Goal: Task Accomplishment & Management: Manage account settings

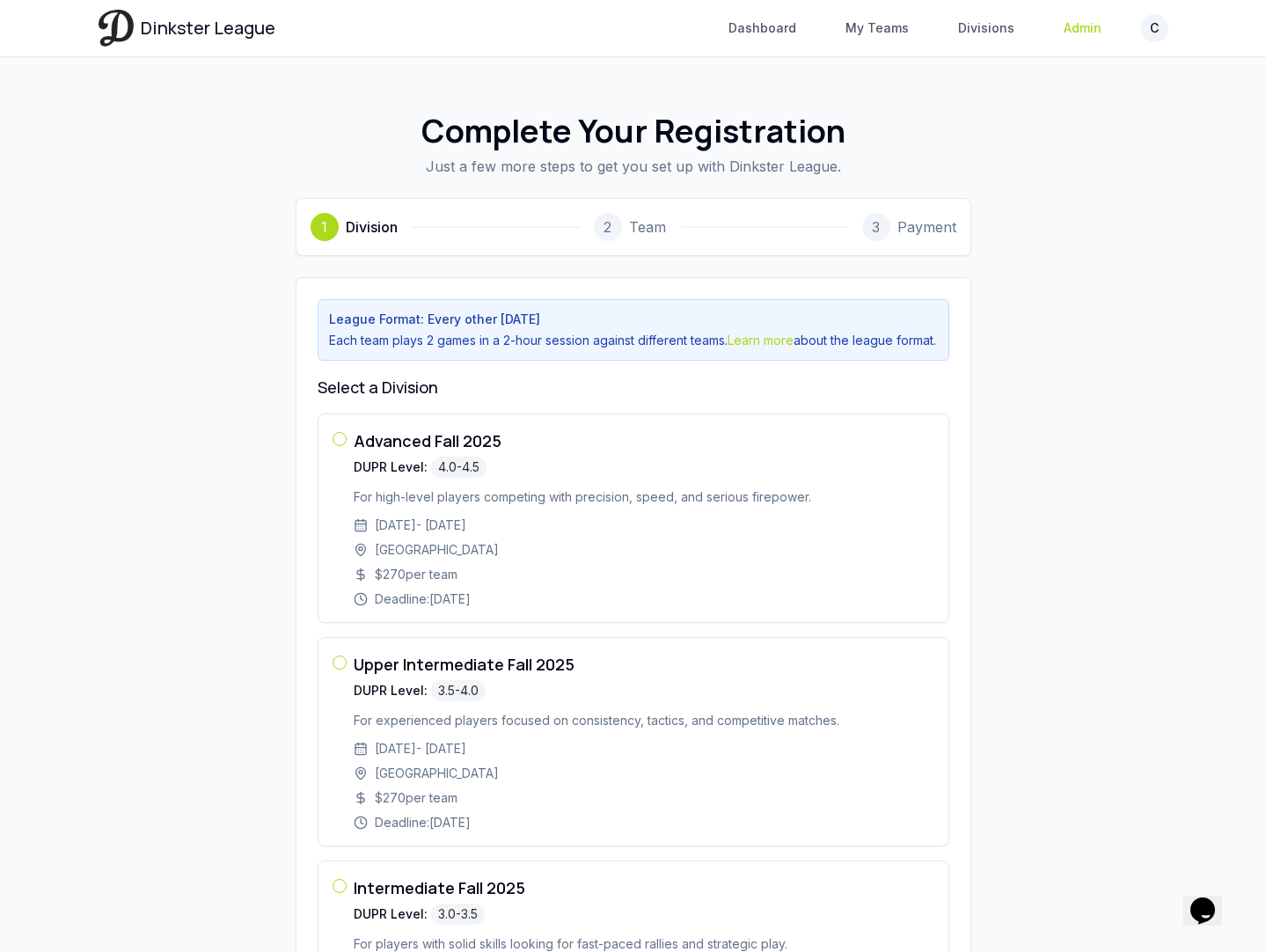
click at [1083, 26] on link "Admin" at bounding box center [1082, 28] width 59 height 32
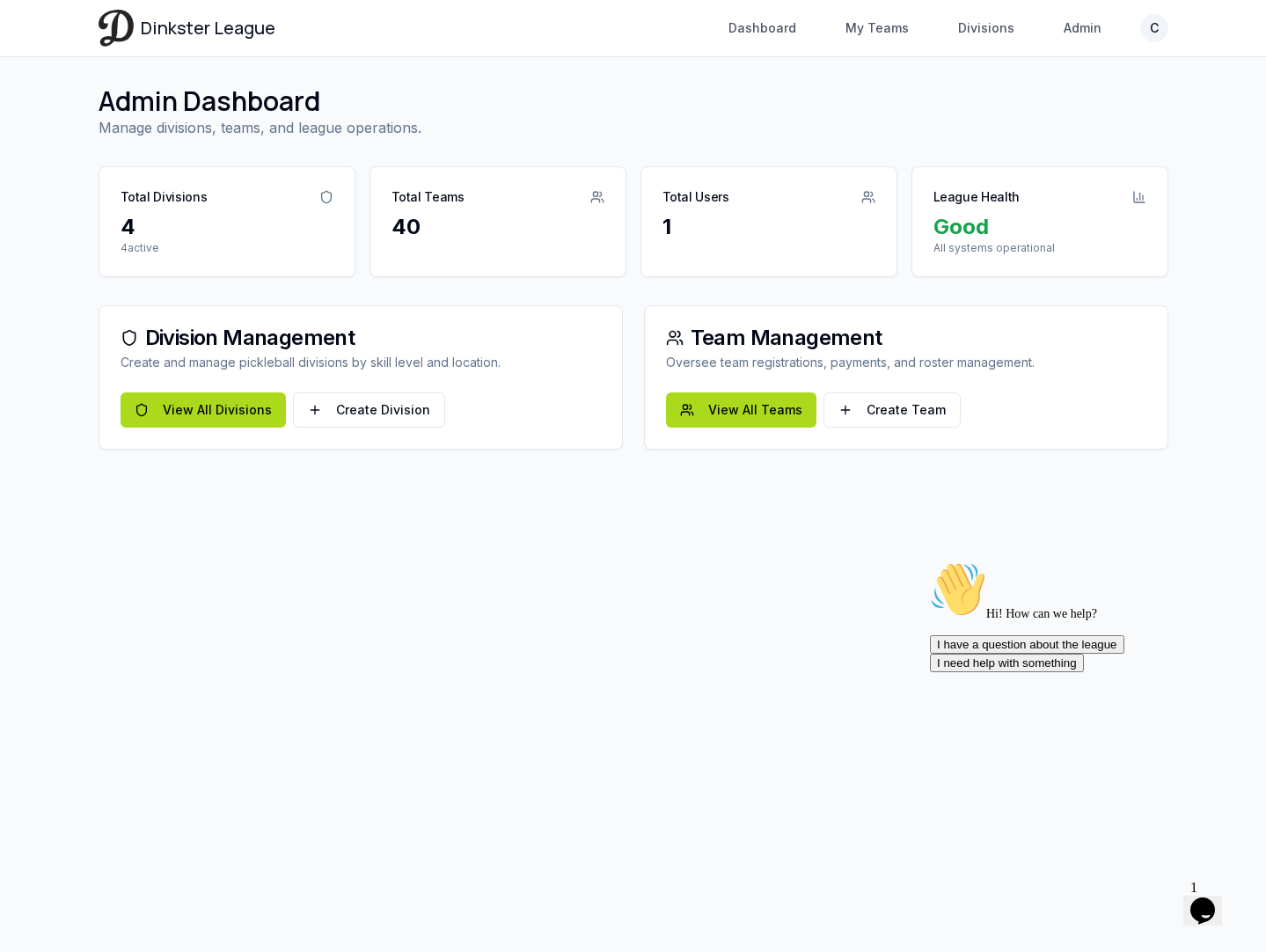
click at [413, 217] on div "40" at bounding box center [498, 227] width 213 height 28
click at [742, 417] on link "View All Teams" at bounding box center [741, 410] width 151 height 35
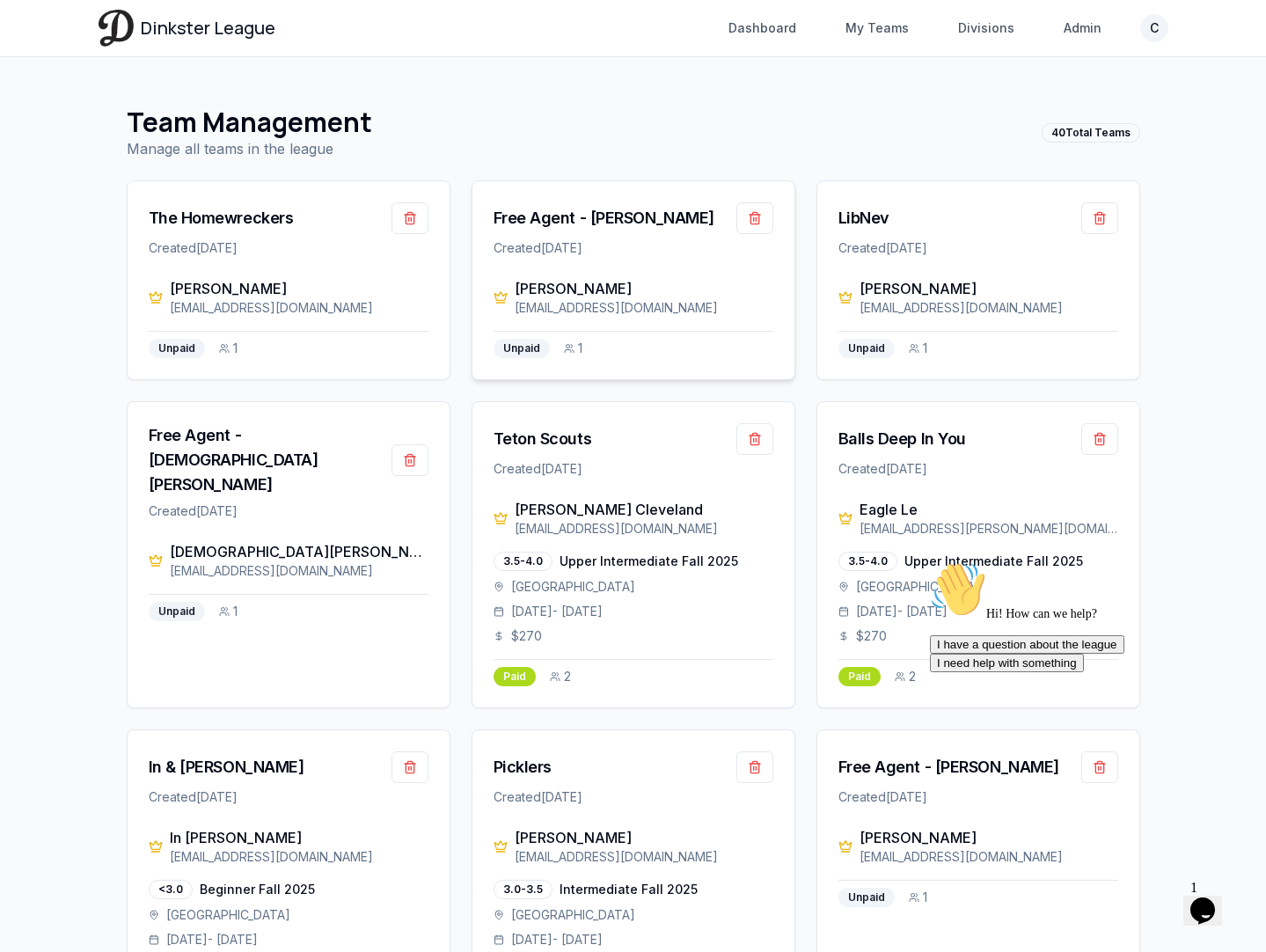
click at [559, 290] on div "[PERSON_NAME]" at bounding box center [643, 289] width 258 height 21
click at [576, 217] on div "Free Agent - [PERSON_NAME]" at bounding box center [603, 218] width 221 height 25
drag, startPoint x: 683, startPoint y: 305, endPoint x: 513, endPoint y: 312, distance: 170.1
click at [514, 312] on div "[EMAIL_ADDRESS][DOMAIN_NAME]" at bounding box center [643, 308] width 258 height 18
drag, startPoint x: 614, startPoint y: 288, endPoint x: 502, endPoint y: 288, distance: 112.0
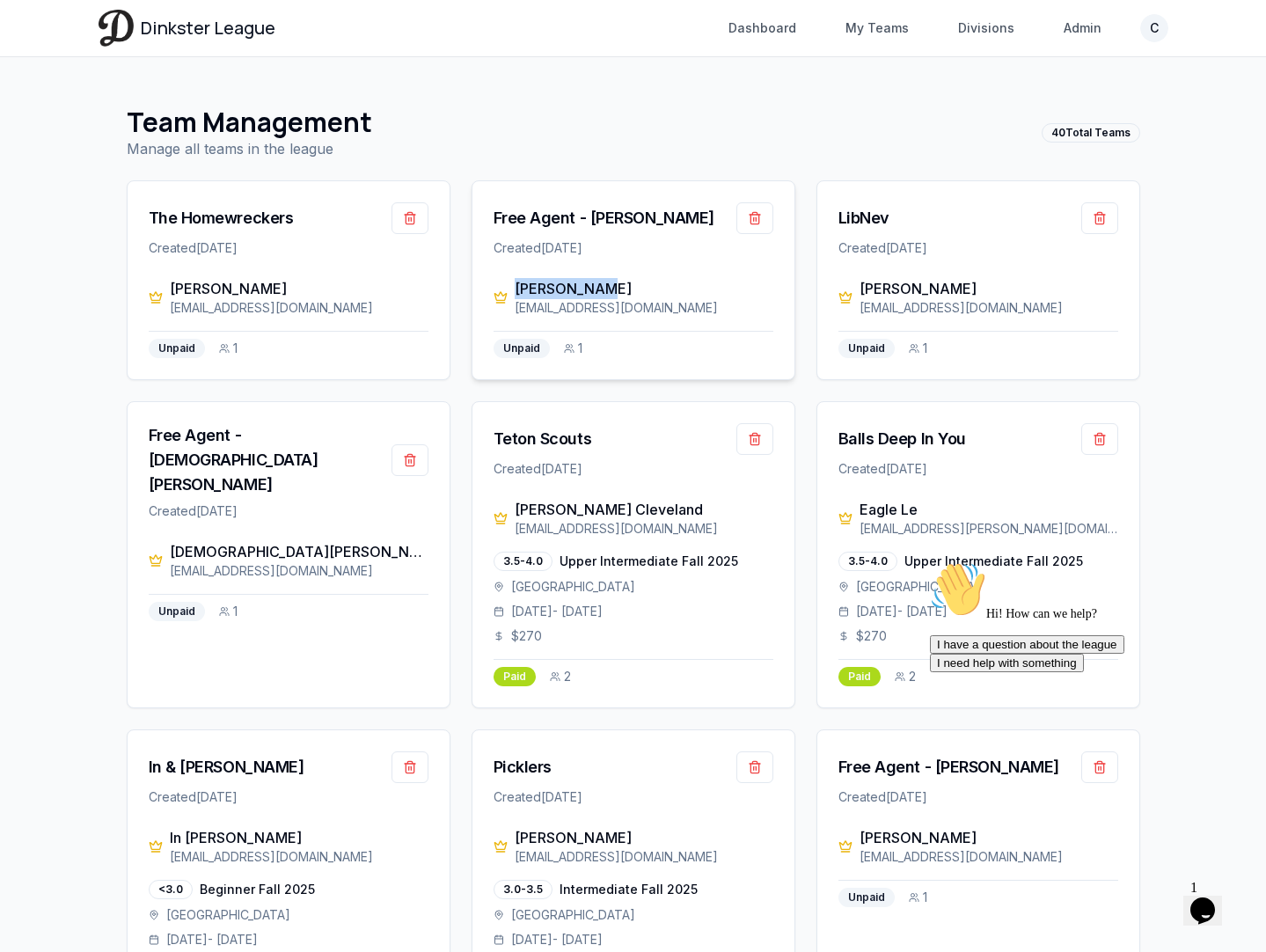
click at [502, 288] on div "[PERSON_NAME] [EMAIL_ADDRESS][DOMAIN_NAME]" at bounding box center [633, 297] width 280 height 39
click at [659, 270] on div "Free Agent - [PERSON_NAME] Created [DATE]" at bounding box center [633, 229] width 322 height 97
drag, startPoint x: 670, startPoint y: 304, endPoint x: 514, endPoint y: 311, distance: 156.2
click at [514, 311] on div "[EMAIL_ADDRESS][DOMAIN_NAME]" at bounding box center [643, 308] width 258 height 18
copy div "[EMAIL_ADDRESS][DOMAIN_NAME]"
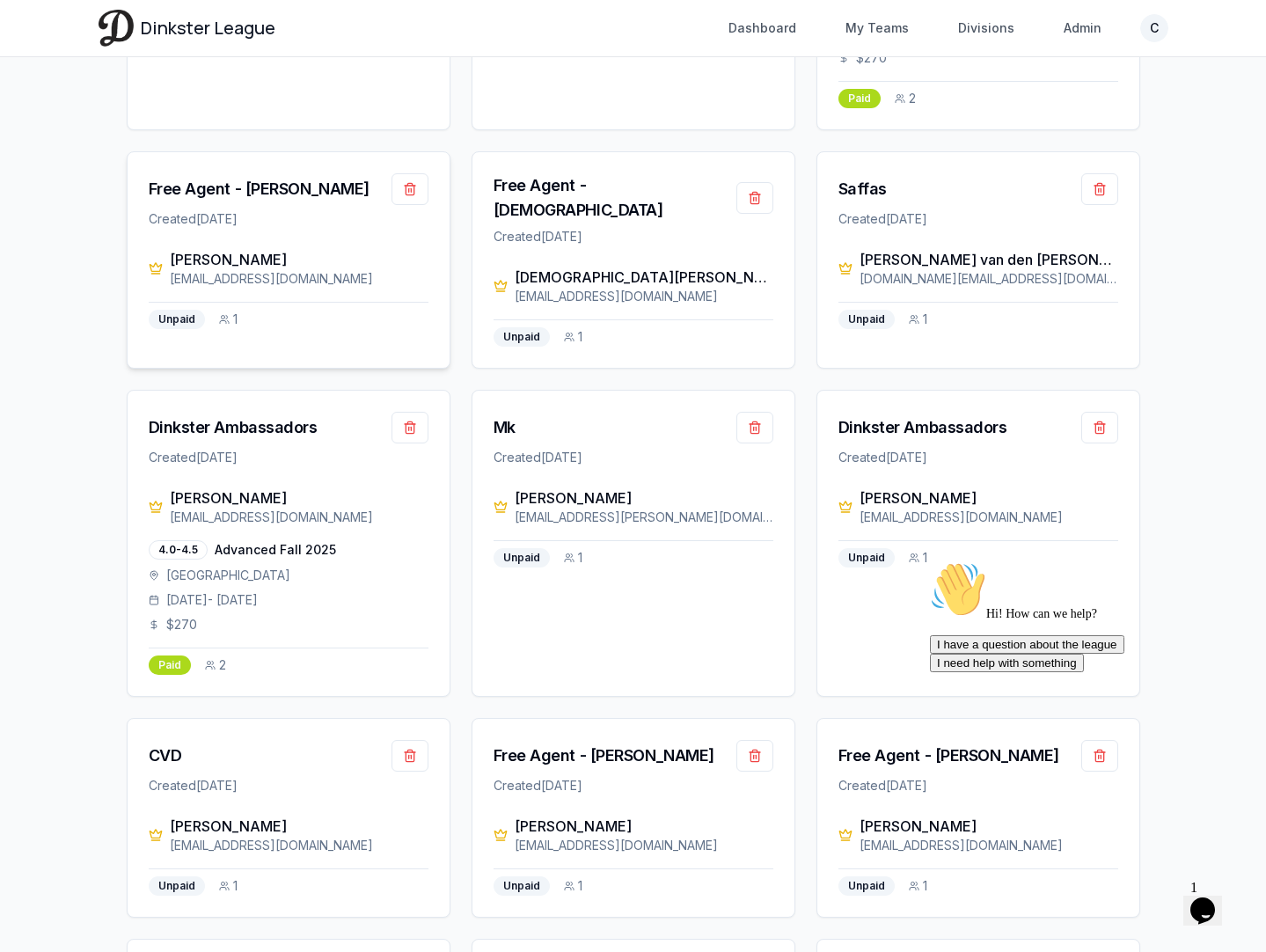
scroll to position [619, 0]
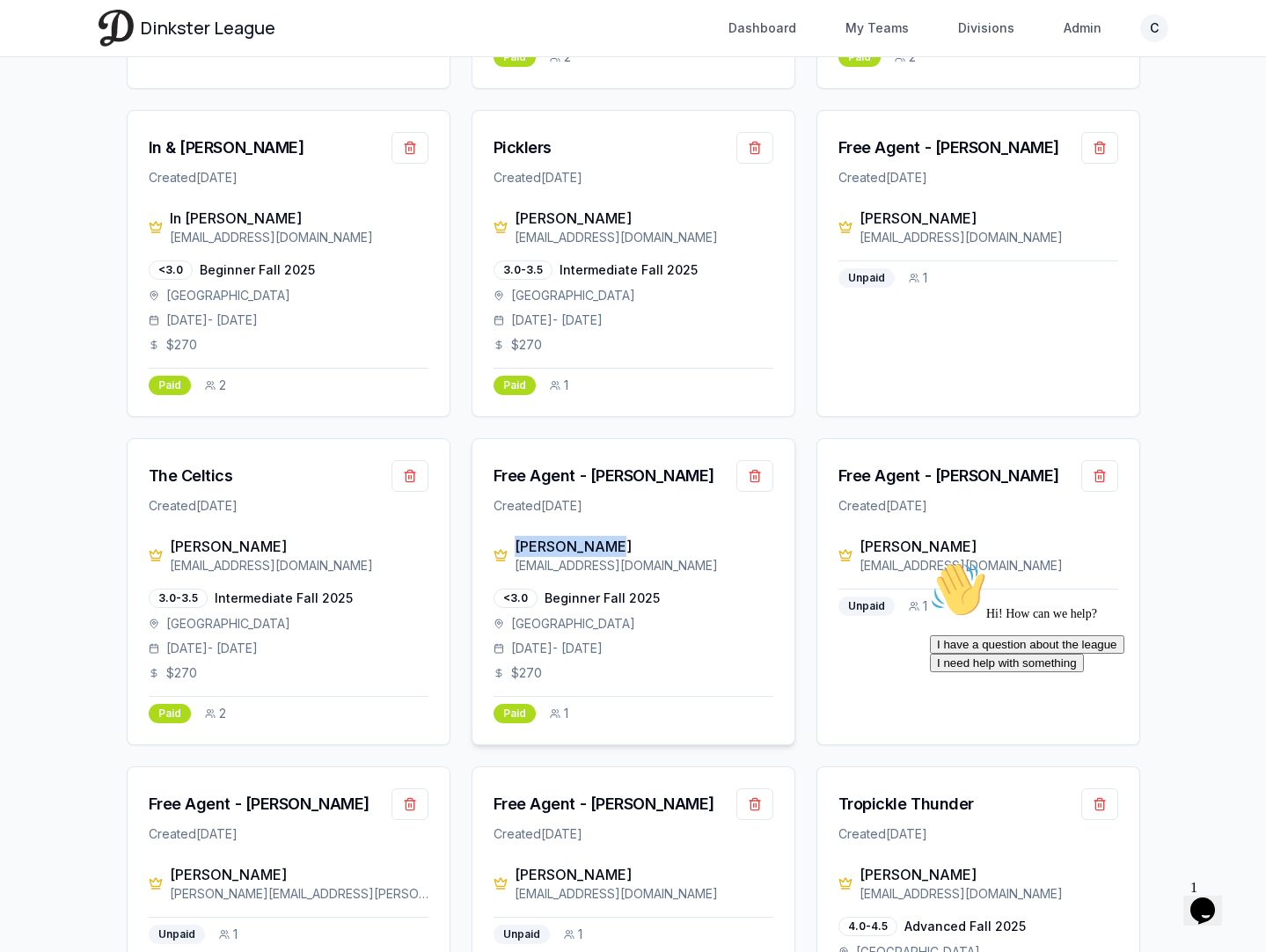
drag, startPoint x: 605, startPoint y: 546, endPoint x: 496, endPoint y: 546, distance: 109.0
click at [496, 546] on div "[PERSON_NAME] [EMAIL_ADDRESS][DOMAIN_NAME]" at bounding box center [633, 555] width 280 height 39
copy div "[PERSON_NAME]"
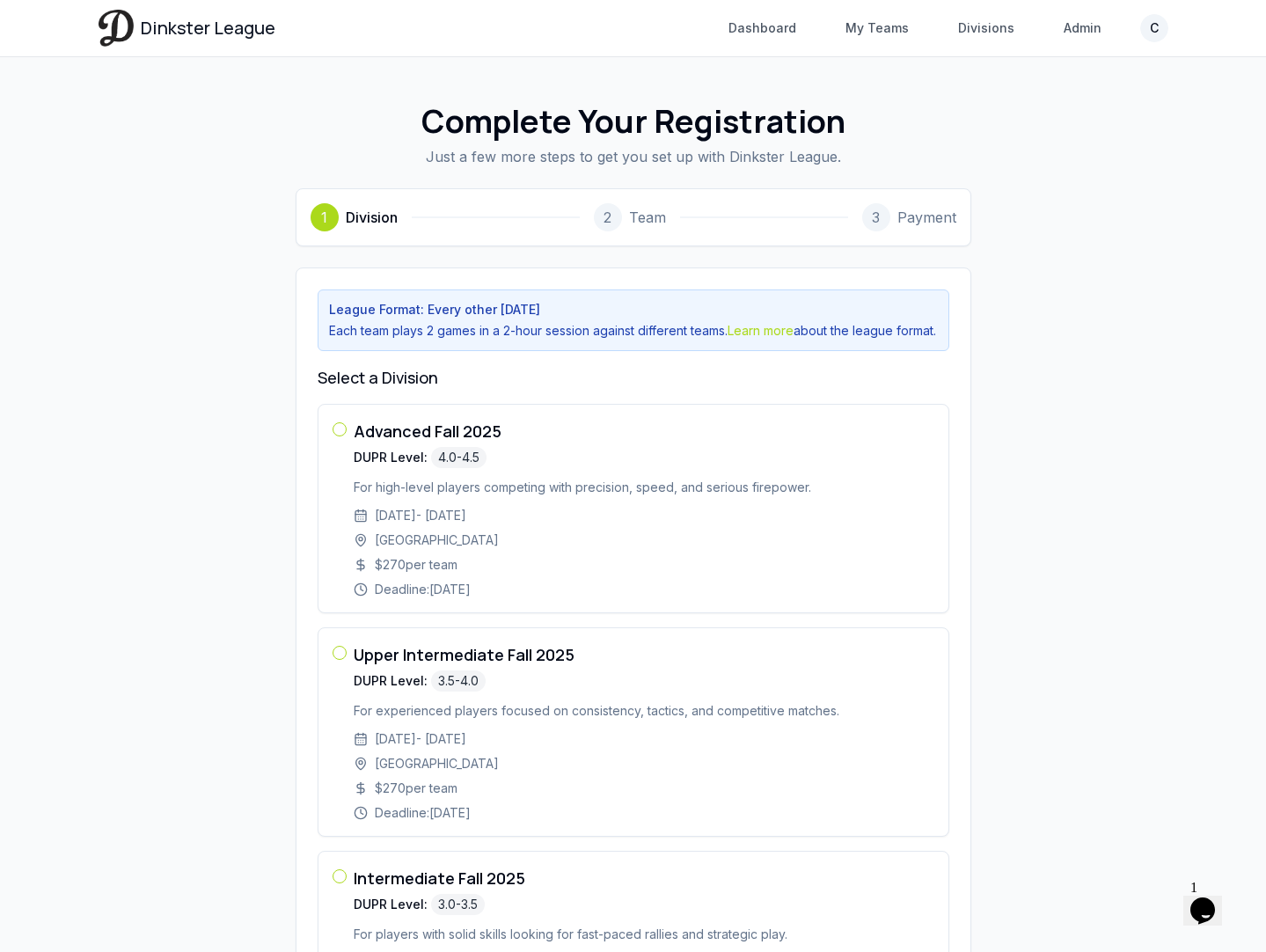
scroll to position [11, 0]
